Goal: Task Accomplishment & Management: Manage account settings

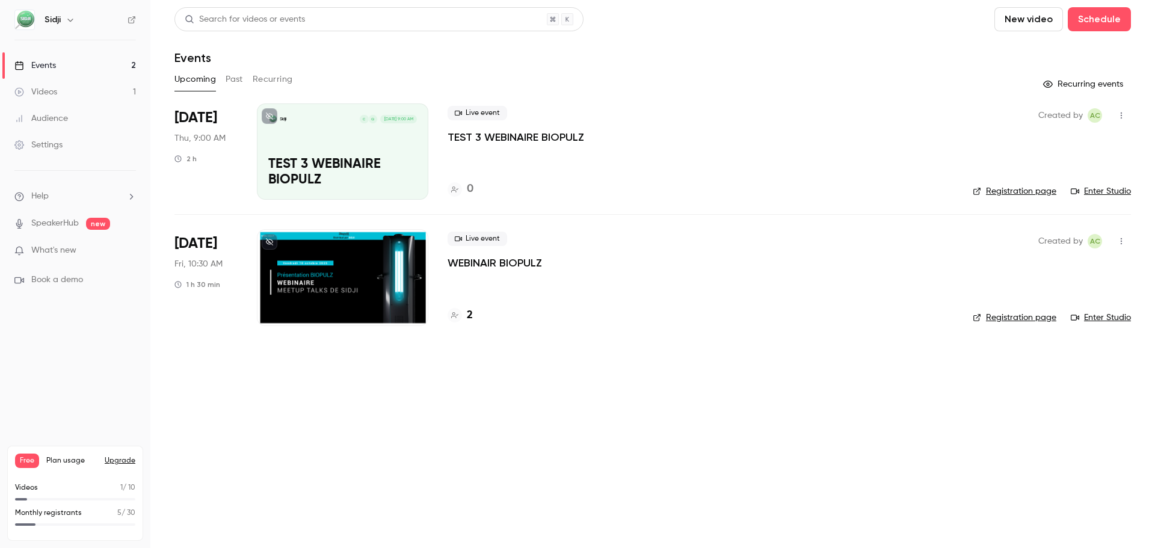
click at [365, 276] on div at bounding box center [342, 277] width 171 height 96
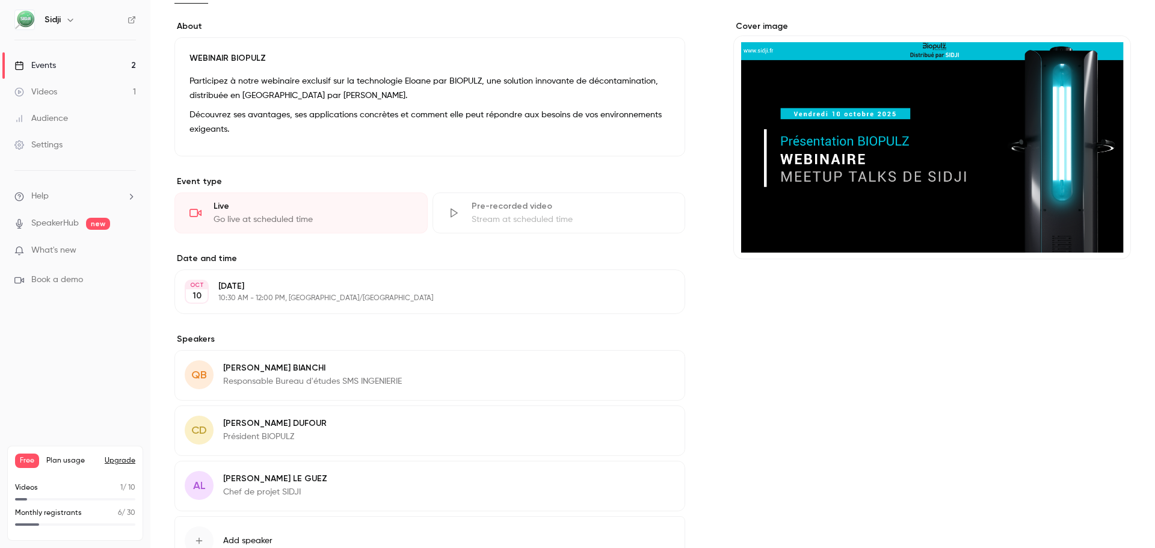
scroll to position [60, 0]
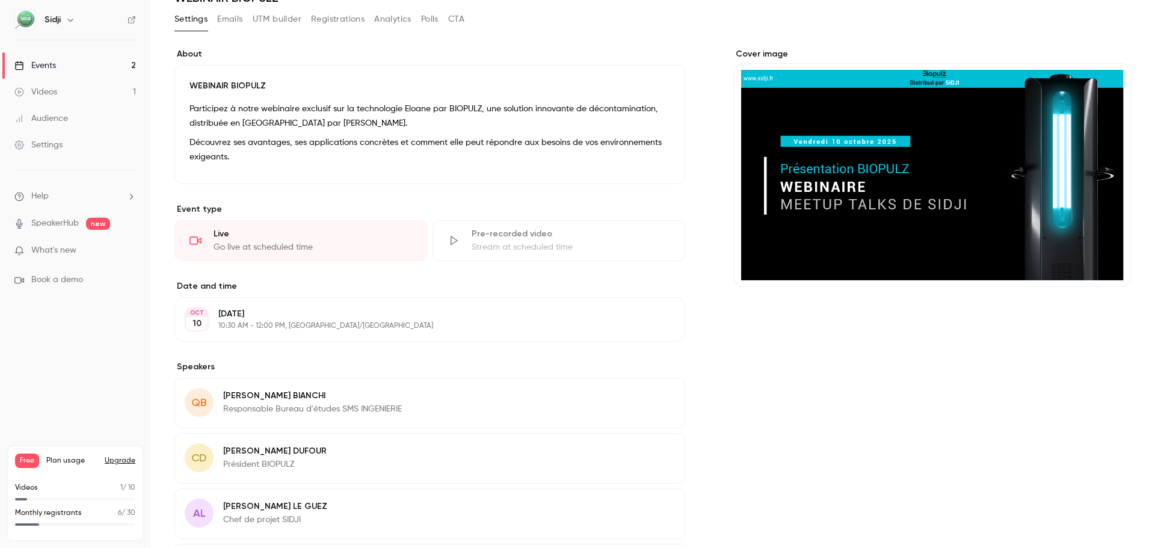
click at [230, 25] on button "Emails" at bounding box center [229, 19] width 25 height 19
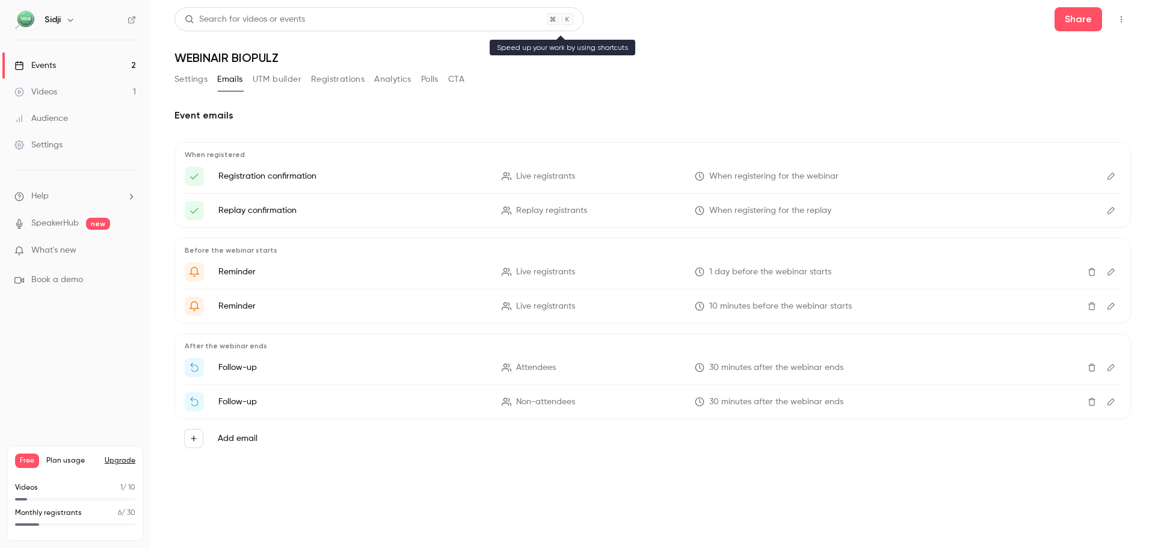
click at [205, 26] on div "Search for videos or events" at bounding box center [378, 19] width 409 height 24
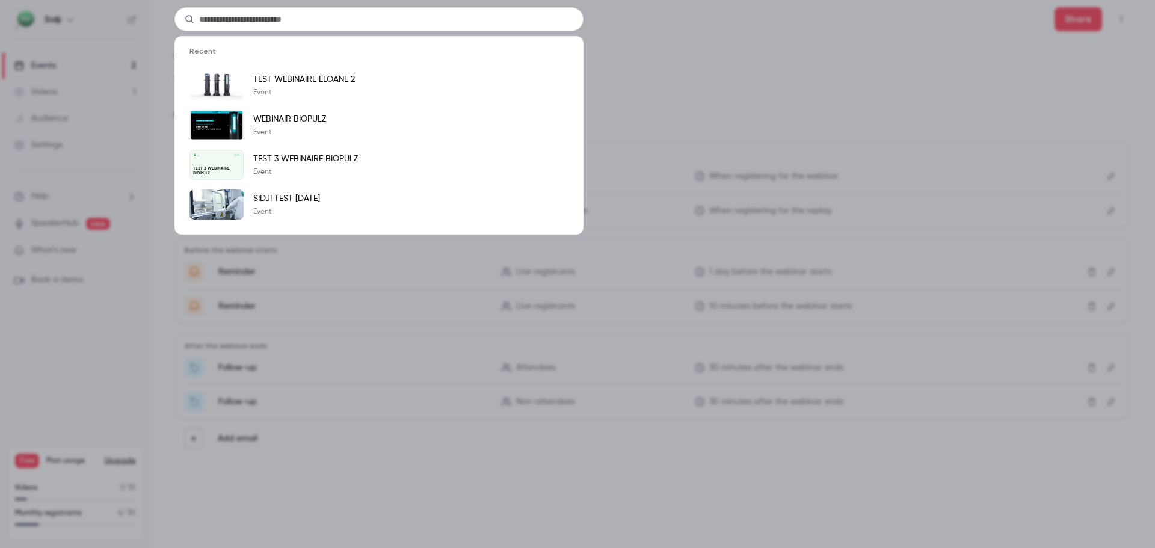
click at [706, 47] on div "Recent TEST WEBINAIRE ELOANE 2 Event WEBINAIR BIOPULZ Event Sidji [DATE] TEST 3…" at bounding box center [577, 274] width 1155 height 548
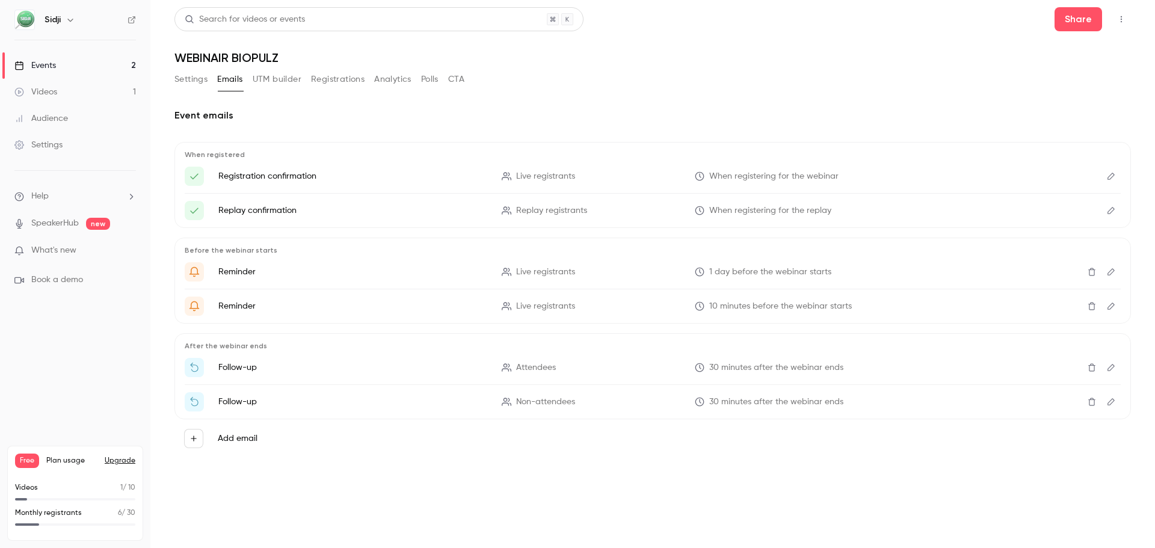
click at [188, 78] on button "Settings" at bounding box center [190, 79] width 33 height 19
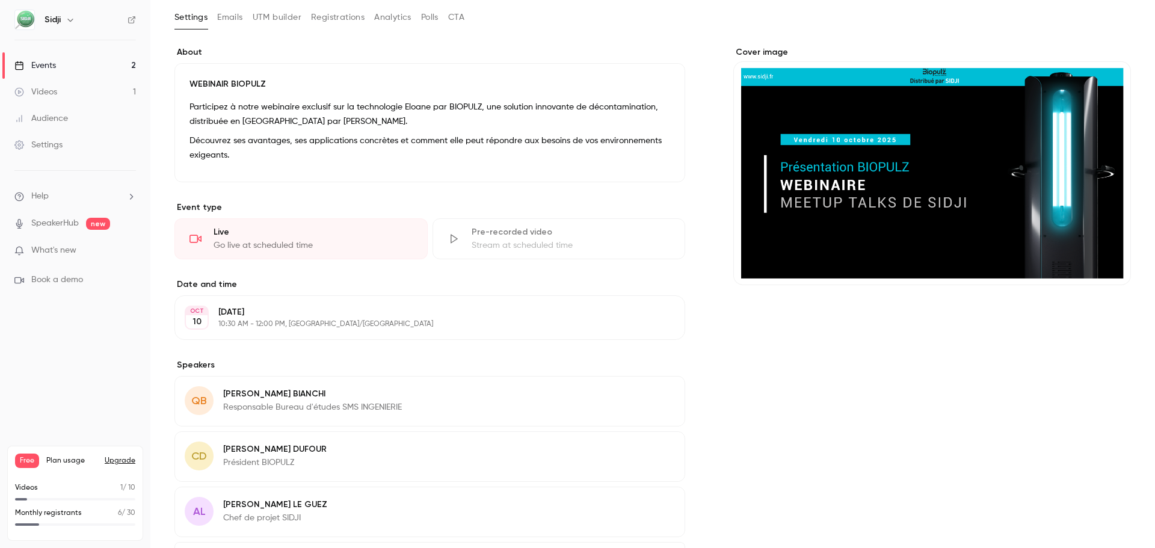
scroll to position [60, 0]
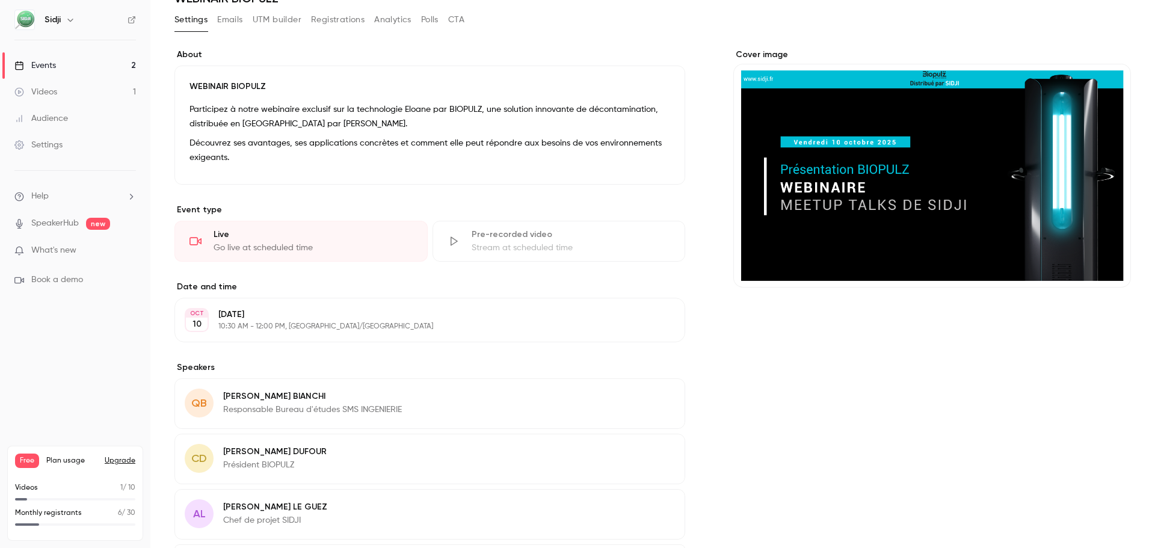
click at [96, 67] on link "Events 2" at bounding box center [75, 65] width 150 height 26
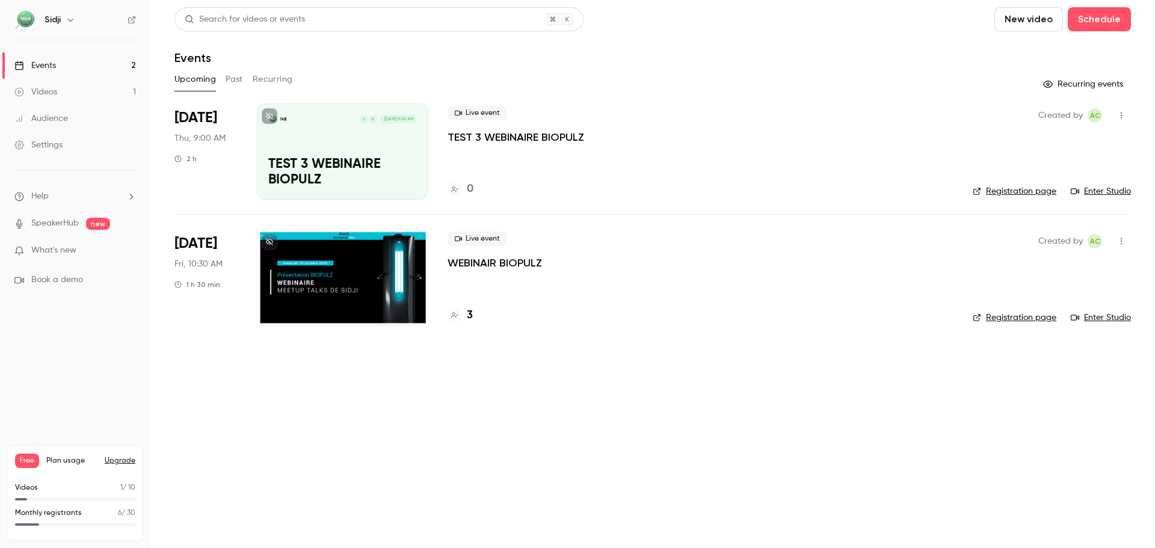
click at [1013, 315] on link "Registration page" at bounding box center [1015, 318] width 84 height 12
